Goal: Information Seeking & Learning: Find specific fact

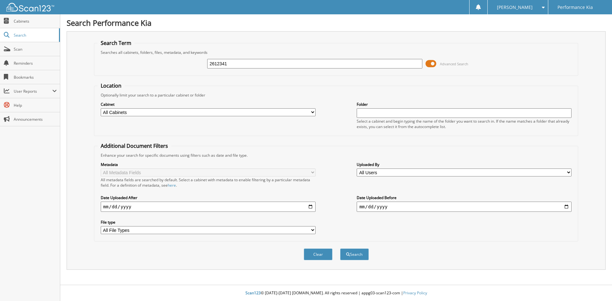
type input "2612341"
click at [340, 249] on button "Search" at bounding box center [354, 255] width 29 height 12
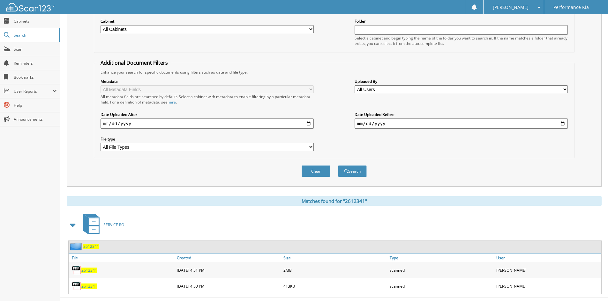
scroll to position [96, 0]
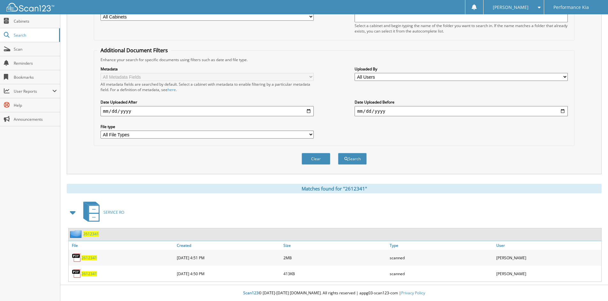
click at [90, 272] on span "2612341" at bounding box center [89, 273] width 16 height 5
click at [90, 258] on span "2612341" at bounding box center [89, 257] width 16 height 5
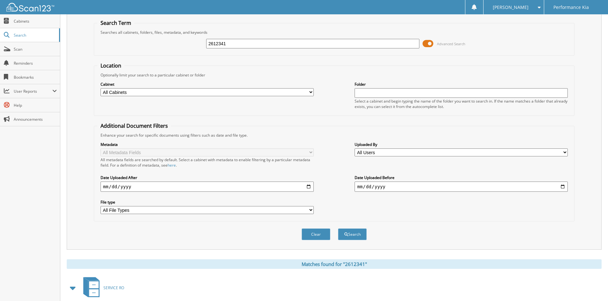
scroll to position [0, 0]
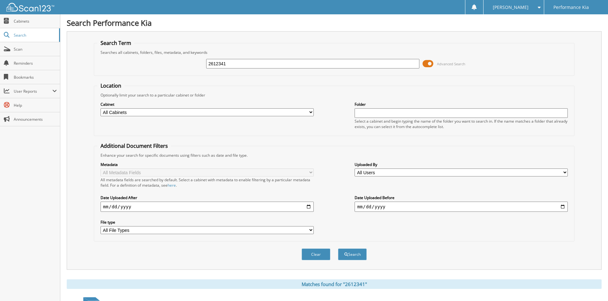
click at [262, 66] on input "2612341" at bounding box center [312, 64] width 213 height 10
paste input "2613000"
type input "2613000"
click at [338, 249] on button "Search" at bounding box center [352, 255] width 29 height 12
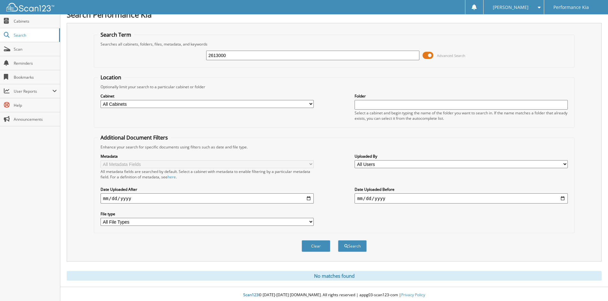
scroll to position [11, 0]
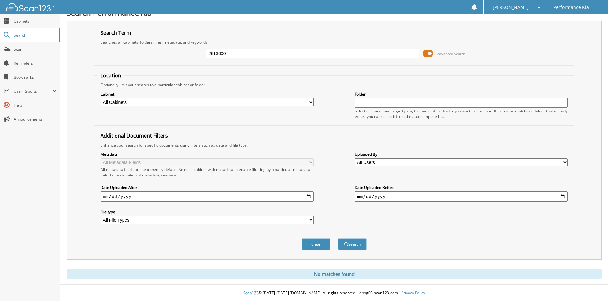
drag, startPoint x: 605, startPoint y: 190, endPoint x: 601, endPoint y: 236, distance: 46.1
click at [601, 236] on div "Search Performance Kia Search Term Searches all cabinets, folders, files, metad…" at bounding box center [333, 146] width 547 height 312
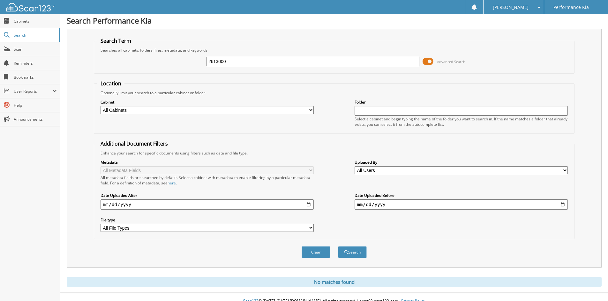
scroll to position [0, 0]
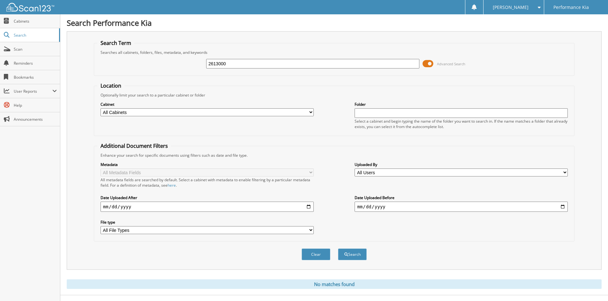
click at [262, 64] on input "2613000" at bounding box center [312, 64] width 213 height 10
paste input "2612557"
type input "2612557"
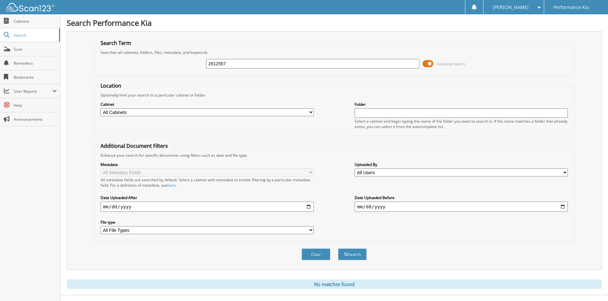
click at [338, 249] on button "Search" at bounding box center [352, 255] width 29 height 12
drag, startPoint x: 607, startPoint y: 169, endPoint x: 618, endPoint y: 261, distance: 92.5
click at [607, 261] on html "ROSEMARY K. Settings Logout Performance Kia Close Cabinets Search" at bounding box center [304, 190] width 608 height 381
drag, startPoint x: 607, startPoint y: 203, endPoint x: 608, endPoint y: 213, distance: 10.0
click at [607, 213] on html "ROSEMARY K. Settings Logout Performance Kia Close Cabinets Search" at bounding box center [304, 190] width 608 height 381
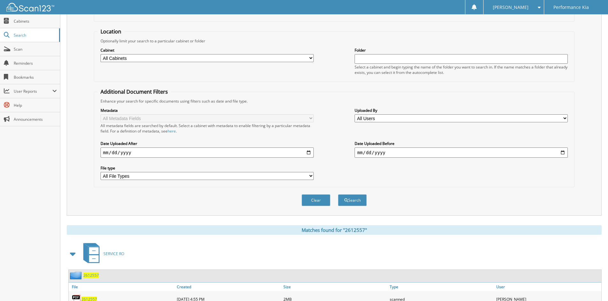
scroll to position [80, 0]
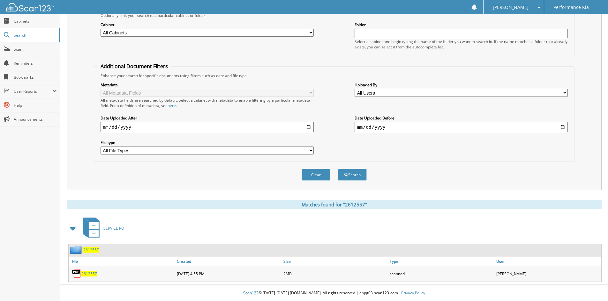
click at [92, 275] on span "2612557" at bounding box center [89, 273] width 16 height 5
